Goal: Transaction & Acquisition: Purchase product/service

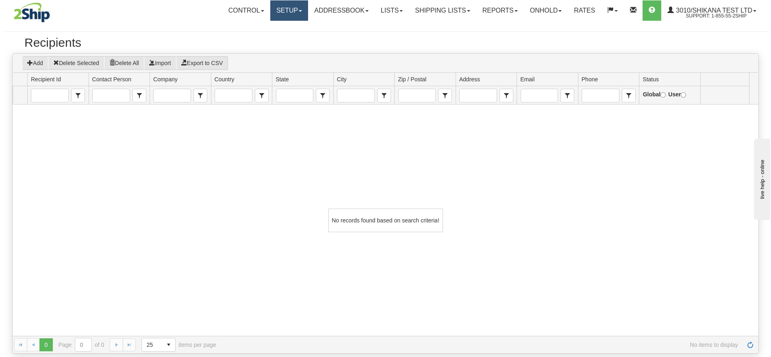
click at [270, 15] on link "Setup" at bounding box center [289, 10] width 38 height 20
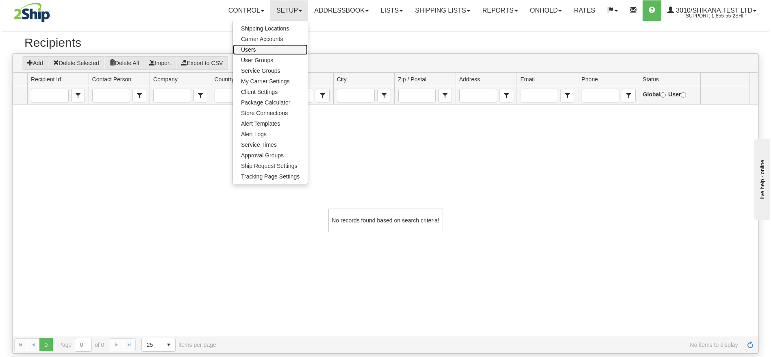
click at [256, 49] on link "Users" at bounding box center [270, 49] width 75 height 11
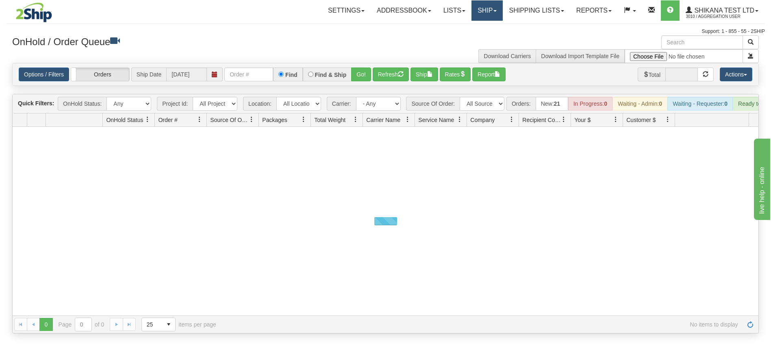
click at [483, 9] on link "Ship" at bounding box center [487, 10] width 31 height 20
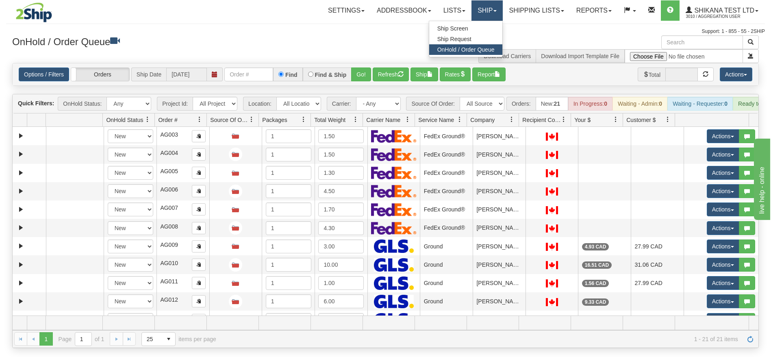
click at [483, 9] on link "Ship" at bounding box center [487, 10] width 31 height 20
click at [472, 5] on link "Ship" at bounding box center [487, 10] width 31 height 20
click at [465, 26] on span "Ship Screen" at bounding box center [452, 28] width 31 height 7
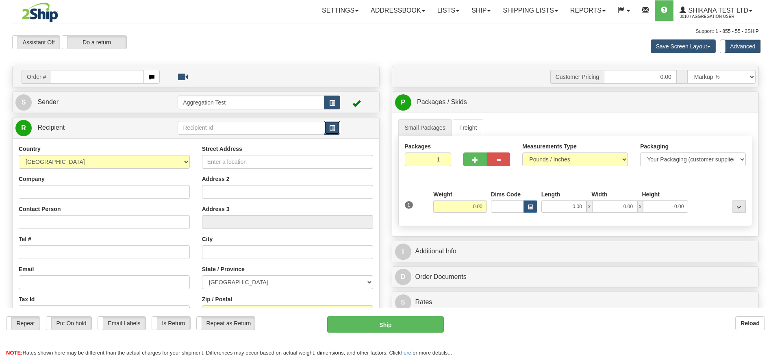
click at [329, 126] on span "button" at bounding box center [332, 128] width 6 height 5
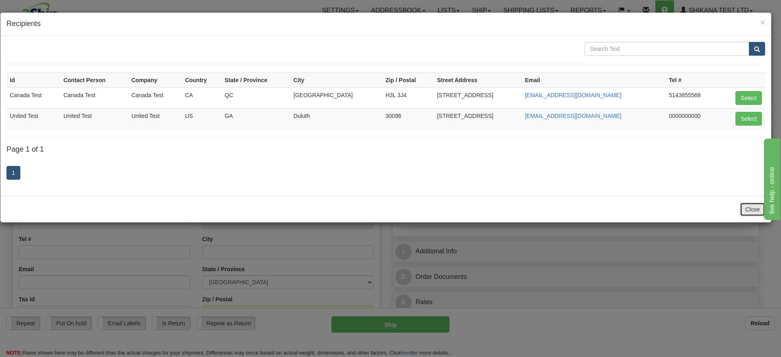
click at [746, 210] on button "Close" at bounding box center [751, 209] width 25 height 14
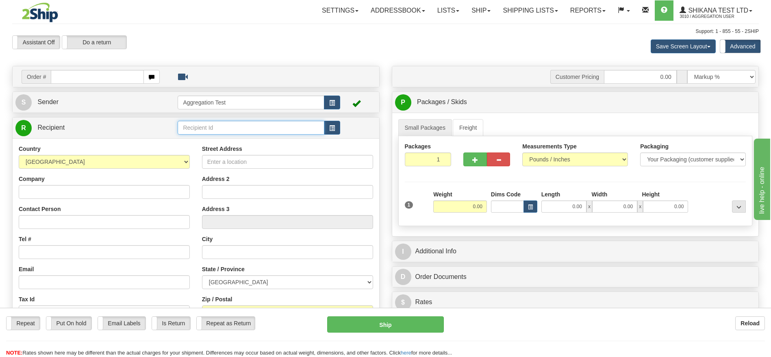
click at [228, 133] on input "text" at bounding box center [251, 128] width 146 height 14
type input "[GEOGRAPHIC_DATA]"
drag, startPoint x: 218, startPoint y: 128, endPoint x: 111, endPoint y: 126, distance: 107.3
click at [111, 126] on tr "R Recipient [GEOGRAPHIC_DATA]" at bounding box center [195, 128] width 361 height 17
click at [278, 41] on div "Assistant On Assistant Off Do a return Do a return" at bounding box center [164, 42] width 316 height 14
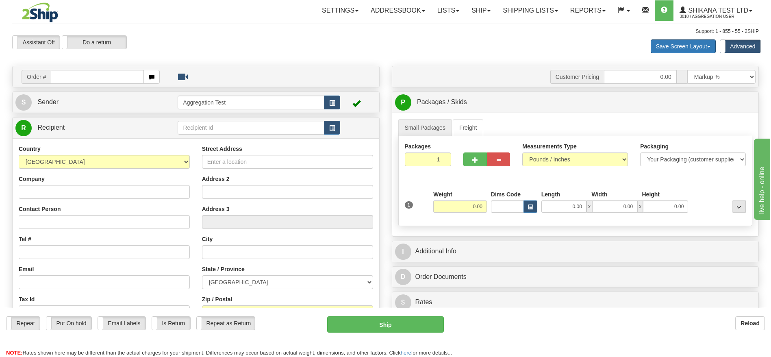
click at [687, 46] on button "Save Screen Layout" at bounding box center [683, 46] width 65 height 14
